Goal: Navigation & Orientation: Find specific page/section

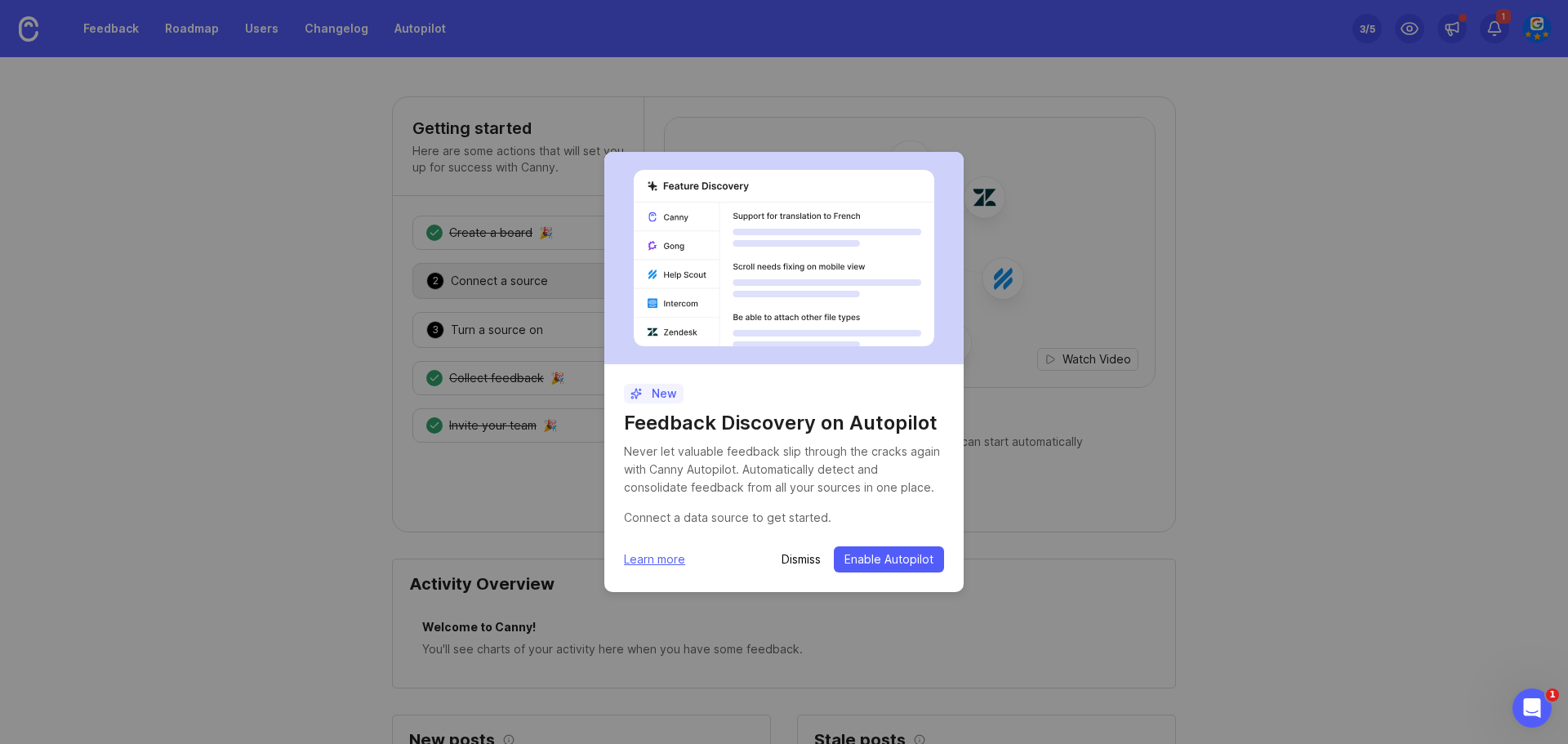
click at [805, 567] on p "Dismiss" at bounding box center [801, 558] width 40 height 16
click at [792, 552] on p "Dismiss" at bounding box center [801, 558] width 40 height 16
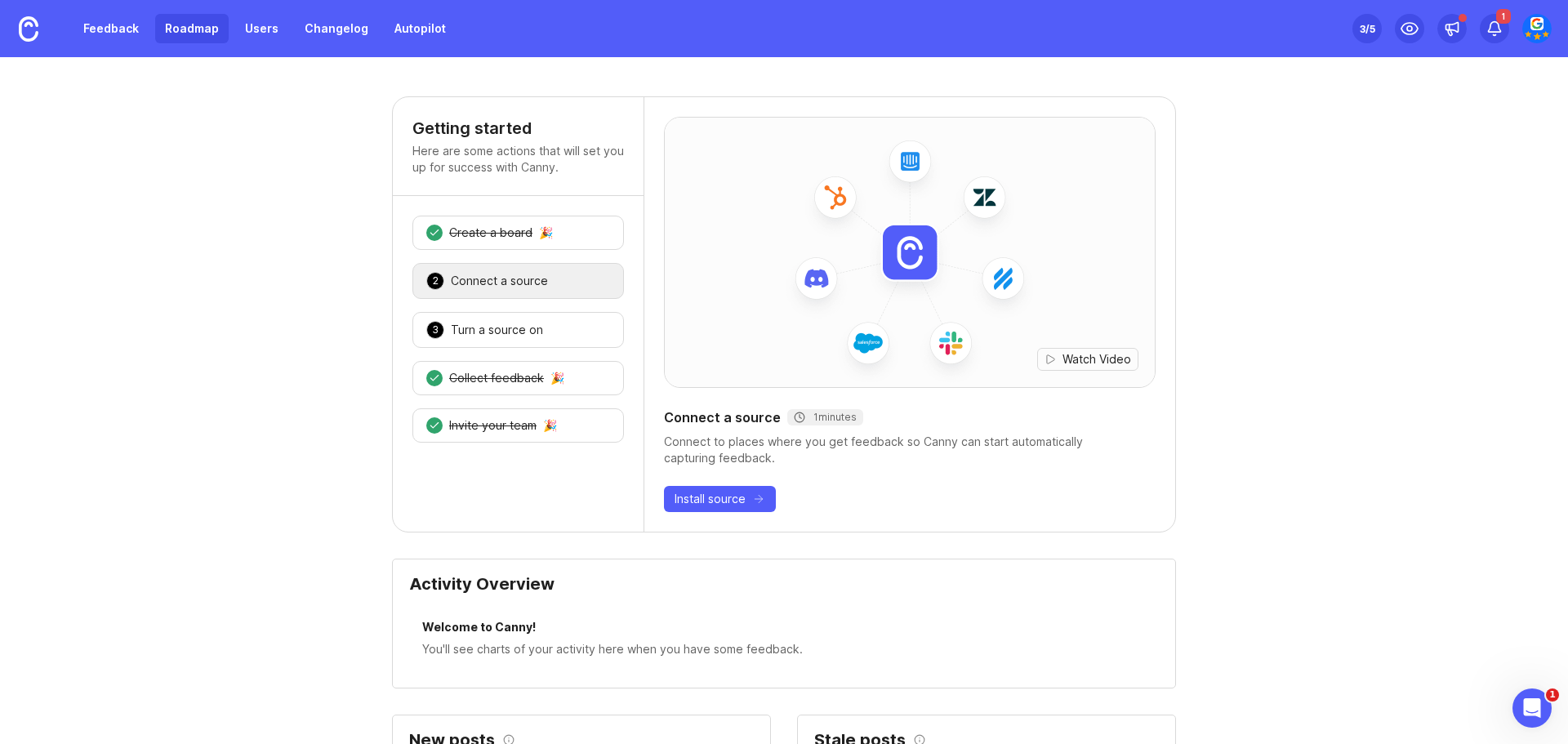
click at [181, 23] on link "Roadmap" at bounding box center [192, 28] width 74 height 29
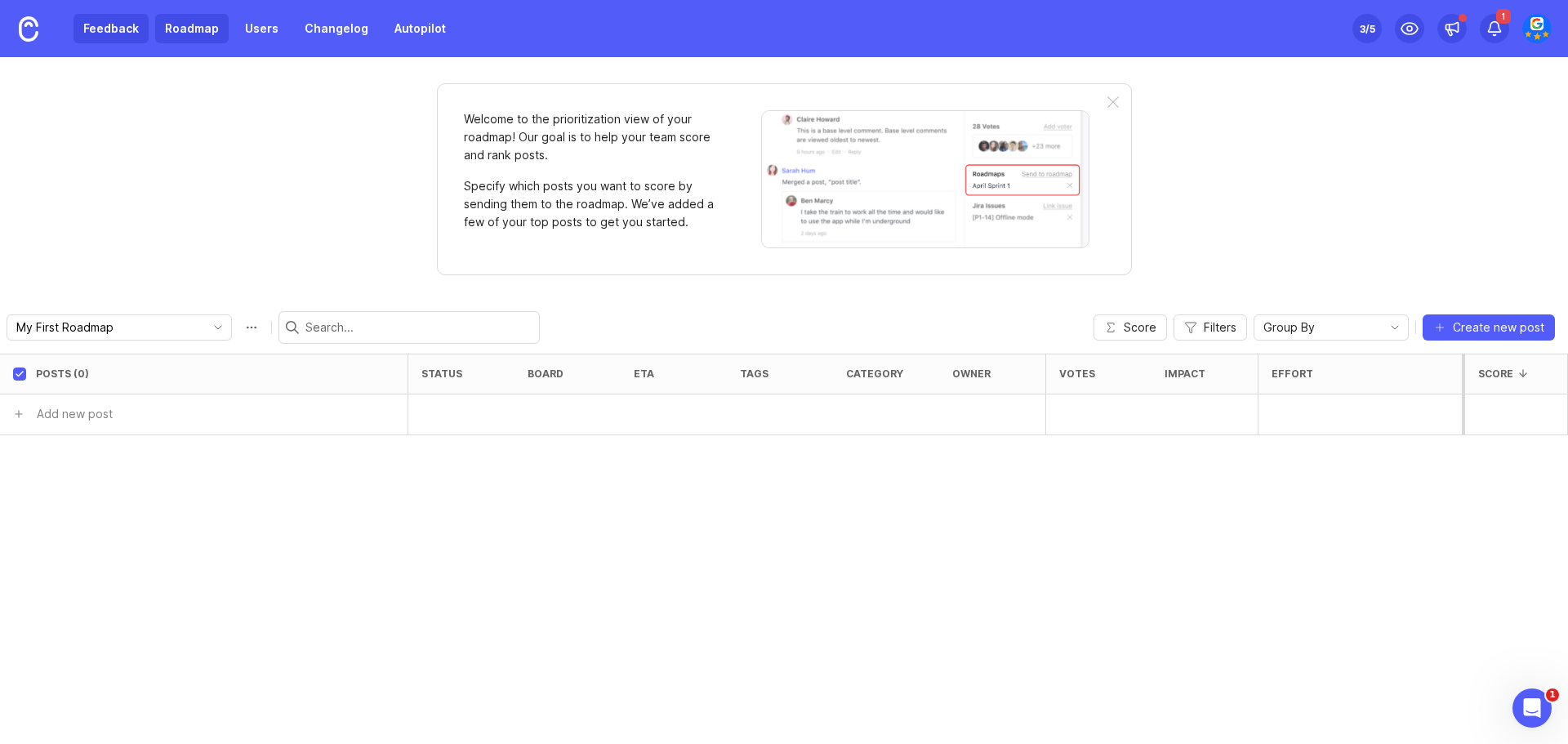
click at [122, 38] on link "Feedback" at bounding box center [111, 28] width 75 height 29
